Goal: Task Accomplishment & Management: Manage account settings

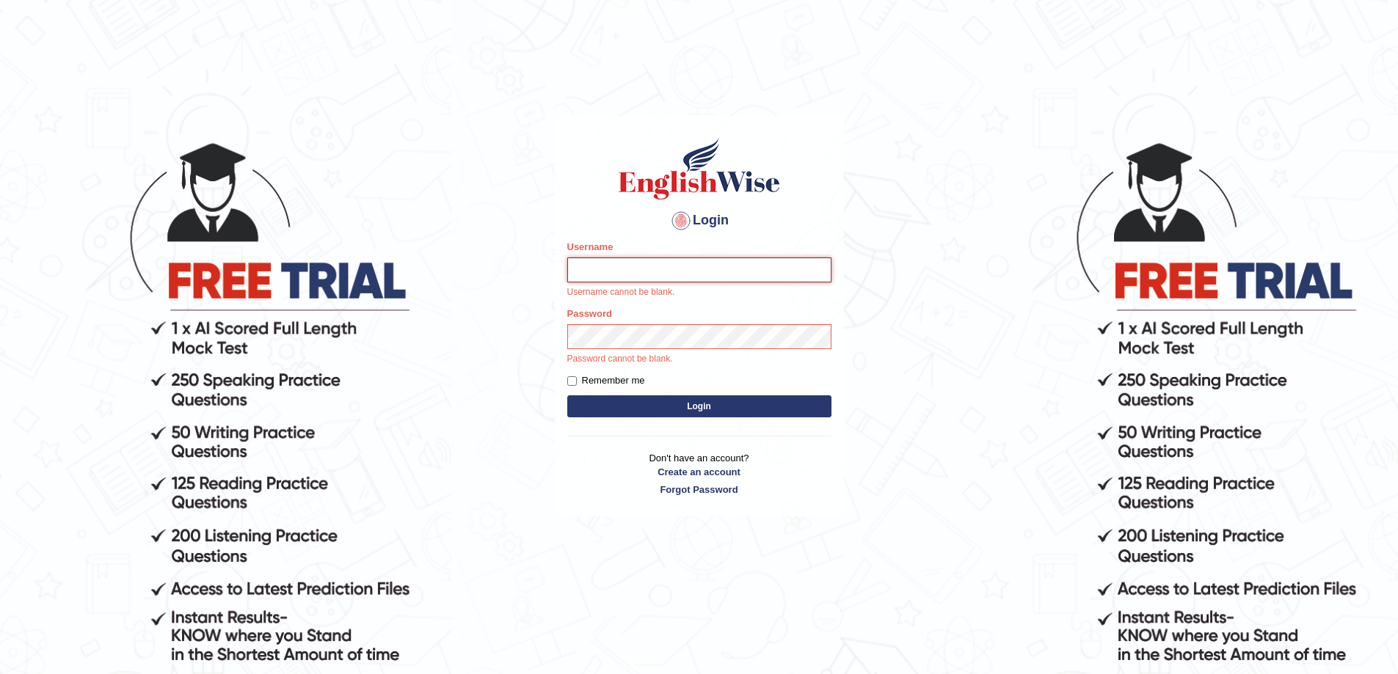
click at [619, 269] on input "Username" at bounding box center [699, 269] width 264 height 25
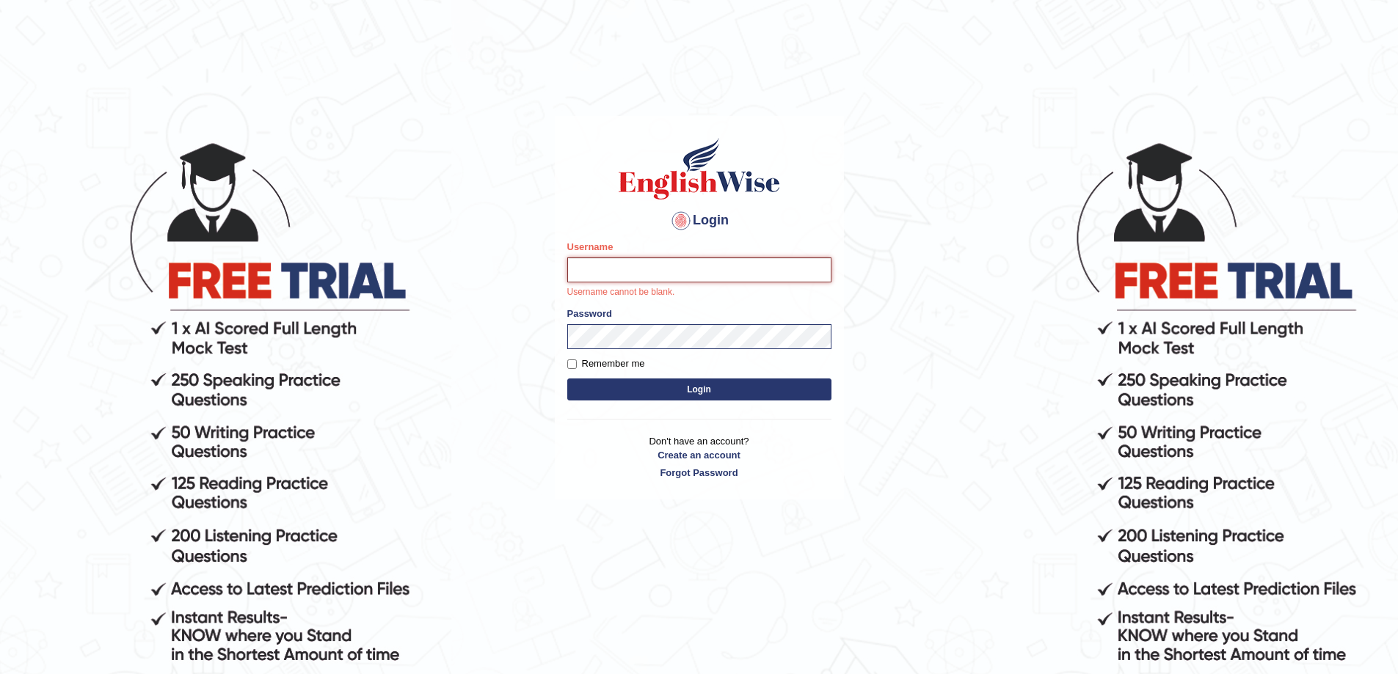
click at [603, 270] on input "Username" at bounding box center [699, 269] width 264 height 25
type input "john44"
click at [942, 269] on body "Login Please fix the following errors: Username john44 Username cannot be blank…" at bounding box center [699, 407] width 1398 height 674
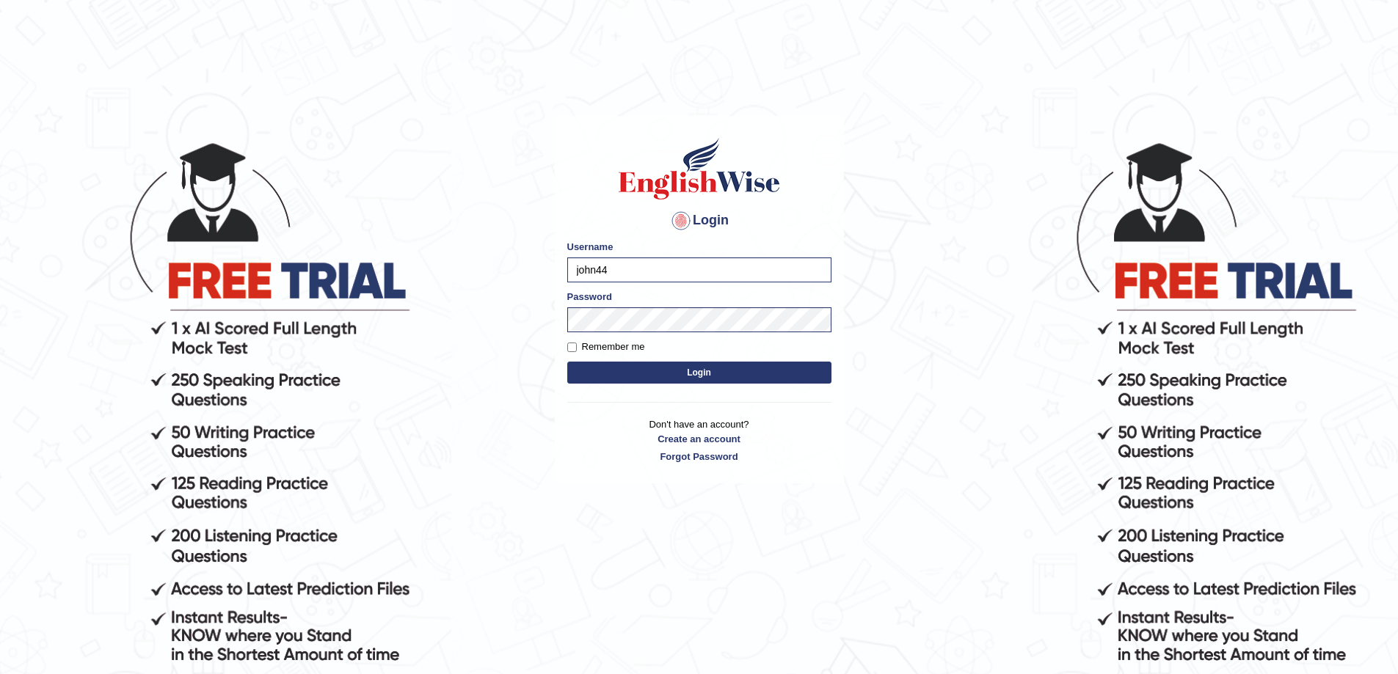
click at [604, 367] on button "Login" at bounding box center [699, 373] width 264 height 22
